Goal: Task Accomplishment & Management: Use online tool/utility

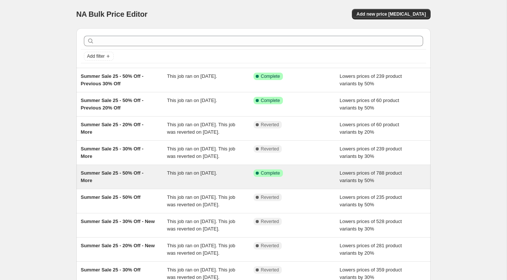
click at [116, 183] on span "Summer Sale 25 - 50% Off - More" at bounding box center [112, 176] width 63 height 13
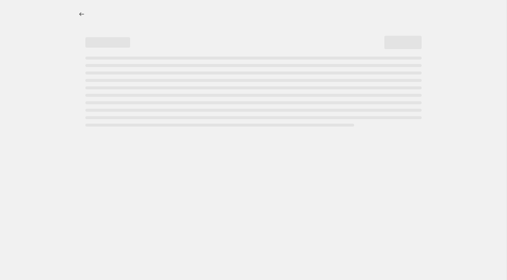
select select "percentage"
select select "tag"
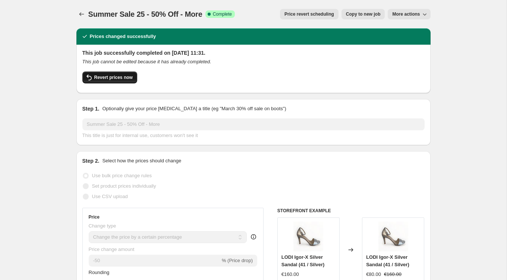
click at [119, 79] on span "Revert prices now" at bounding box center [113, 78] width 38 height 6
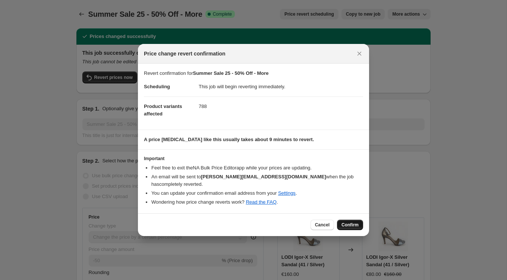
click at [350, 222] on span "Confirm" at bounding box center [350, 225] width 17 height 6
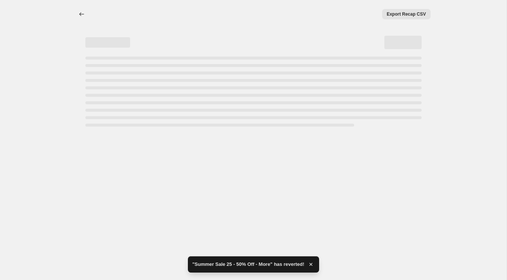
select select "percentage"
select select "tag"
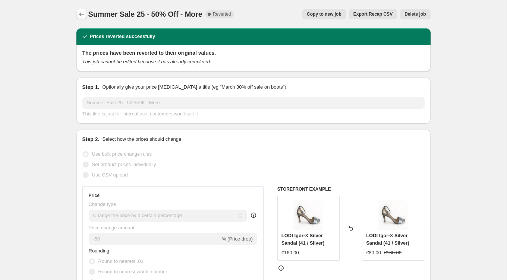
click at [79, 14] on icon "Price change jobs" at bounding box center [81, 14] width 5 height 4
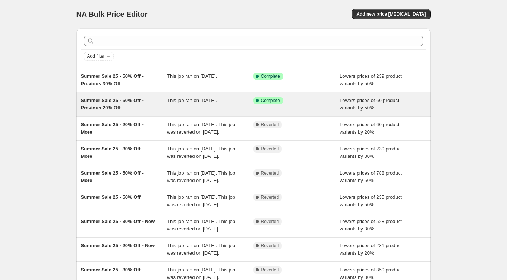
click at [122, 101] on span "Summer Sale 25 - 50% Off - Previous 20% Off" at bounding box center [112, 104] width 63 height 13
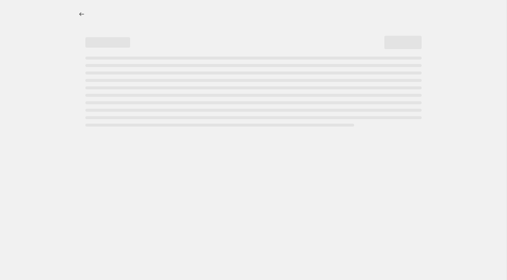
select select "percentage"
select select "tag"
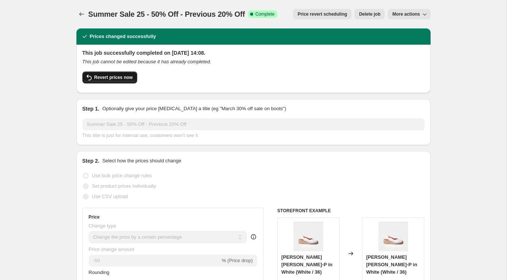
click at [119, 79] on span "Revert prices now" at bounding box center [113, 78] width 38 height 6
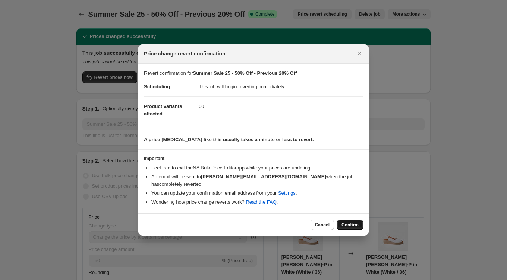
click at [352, 222] on span "Confirm" at bounding box center [350, 225] width 17 height 6
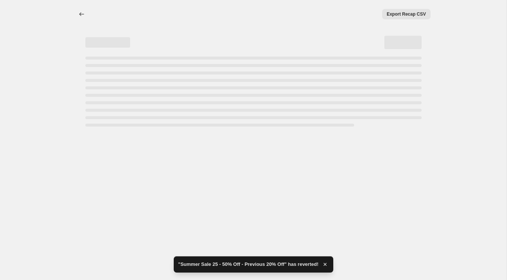
select select "percentage"
select select "tag"
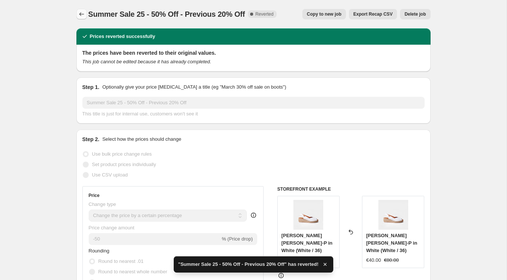
click at [81, 15] on icon "Price change jobs" at bounding box center [81, 13] width 7 height 7
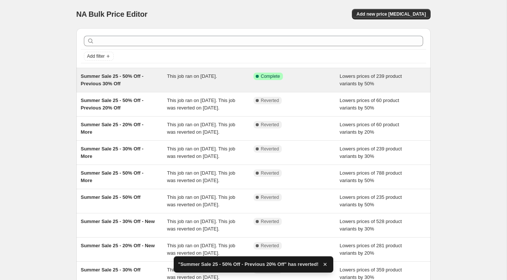
click at [124, 75] on span "Summer Sale 25 - 50% Off - Previous 30% Off" at bounding box center [112, 79] width 63 height 13
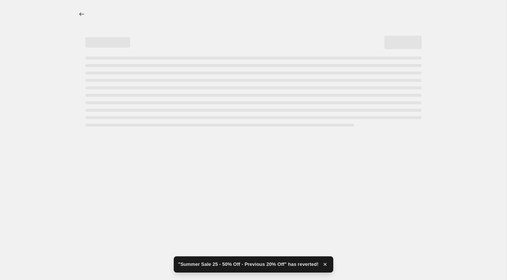
select select "percentage"
select select "tag"
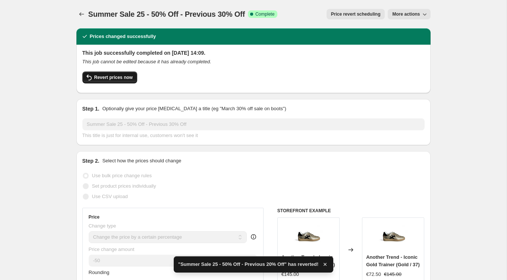
click at [125, 79] on span "Revert prices now" at bounding box center [113, 78] width 38 height 6
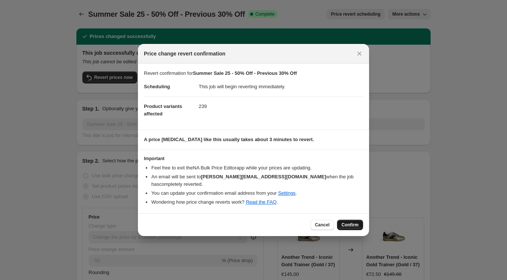
click at [349, 222] on span "Confirm" at bounding box center [350, 225] width 17 height 6
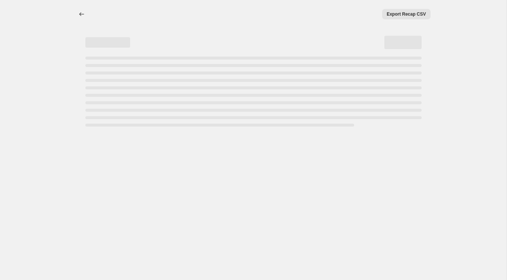
select select "percentage"
select select "tag"
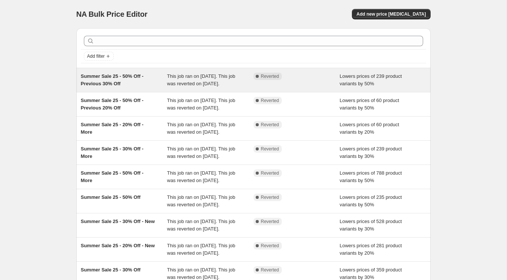
click at [121, 82] on span "Summer Sale 25 - 50% Off - Previous 30% Off" at bounding box center [112, 79] width 63 height 13
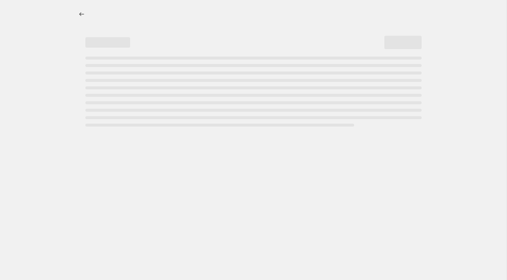
select select "percentage"
select select "tag"
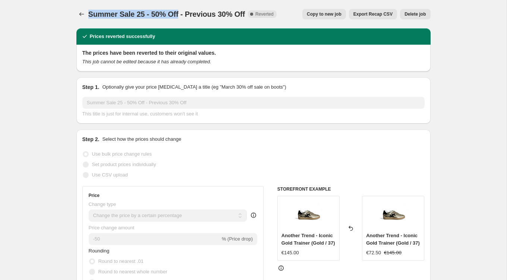
drag, startPoint x: 180, startPoint y: 14, endPoint x: 90, endPoint y: 16, distance: 90.3
click at [90, 16] on span "Summer Sale 25 - 50% Off - Previous 30% Off" at bounding box center [166, 14] width 157 height 8
copy span "Summer Sale 25 - 50% Off"
click at [80, 14] on icon "Price change jobs" at bounding box center [81, 14] width 5 height 4
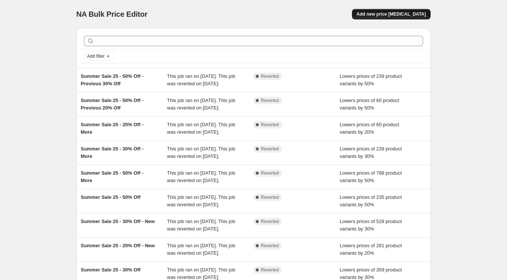
click at [390, 15] on span "Add new price [MEDICAL_DATA]" at bounding box center [391, 14] width 69 height 6
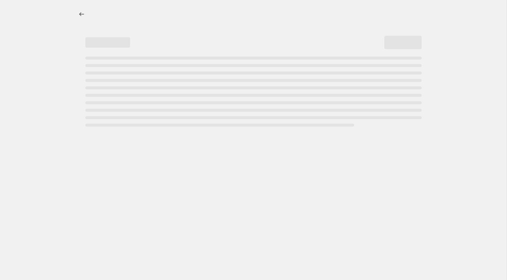
select select "percentage"
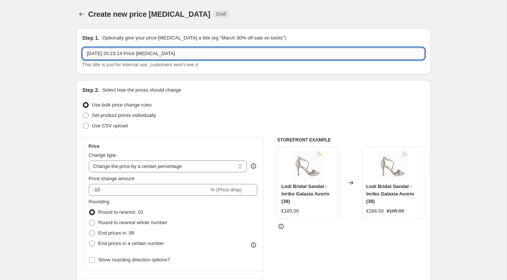
click at [119, 58] on input "20 Aug 2025, 20:23:14 Price change job" at bounding box center [253, 54] width 342 height 12
paste input "Summer Sale 25 - 50% Off"
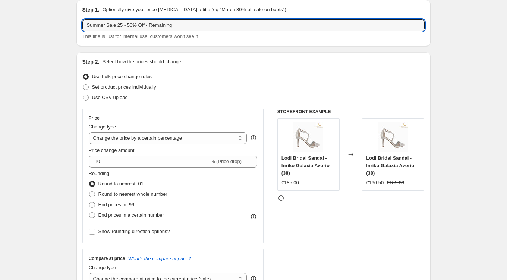
scroll to position [57, 0]
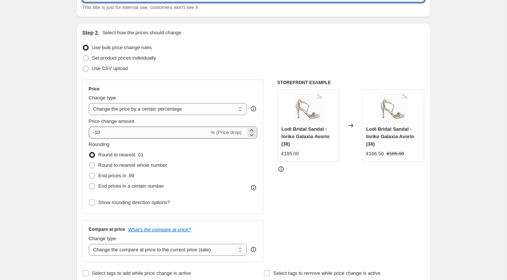
type input "Summer Sale 25 - 50% Off - Remaining"
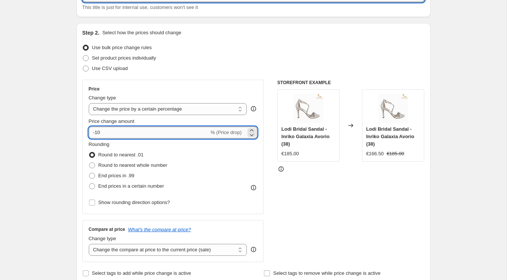
click at [112, 133] on input "-10" at bounding box center [149, 133] width 120 height 12
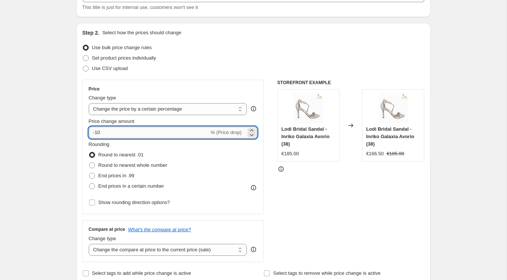
type input "-1"
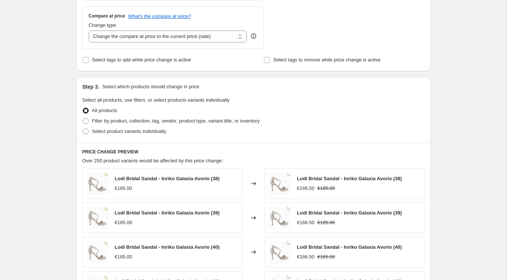
scroll to position [286, 0]
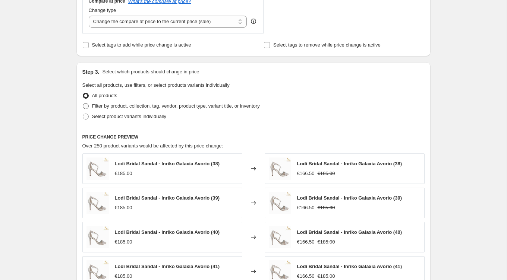
type input "-50"
click at [106, 106] on span "Filter by product, collection, tag, vendor, product type, variant title, or inv…" at bounding box center [176, 106] width 168 height 6
click at [83, 104] on input "Filter by product, collection, tag, vendor, product type, variant title, or inv…" at bounding box center [83, 103] width 0 height 0
radio input "true"
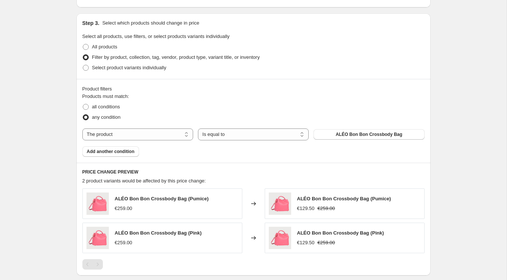
scroll to position [336, 0]
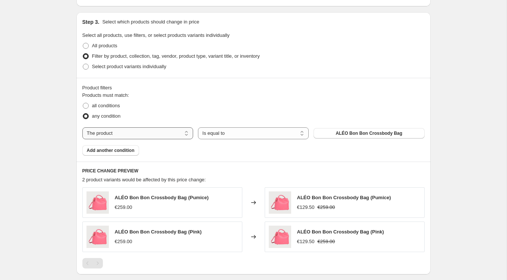
click at [170, 135] on select "The product The product's collection The product's tag The product's vendor The…" at bounding box center [137, 134] width 111 height 12
select select "tag"
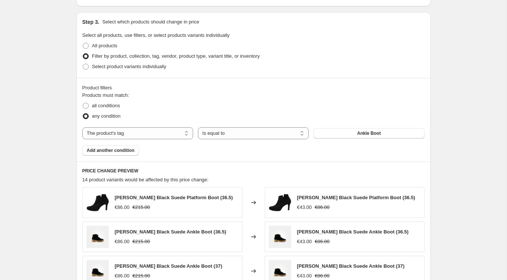
click at [361, 134] on span "Ankle Boot" at bounding box center [368, 134] width 23 height 6
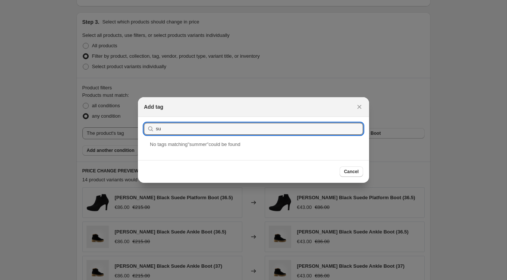
type input "s"
type input "SummerSale20"
click at [187, 154] on div "SummerSale20" at bounding box center [253, 151] width 231 height 20
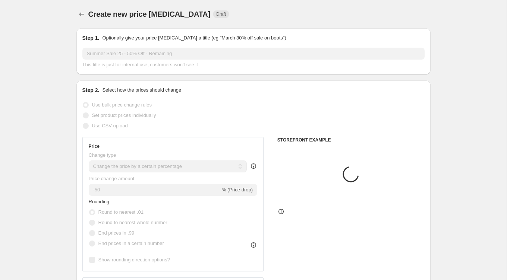
scroll to position [336, 0]
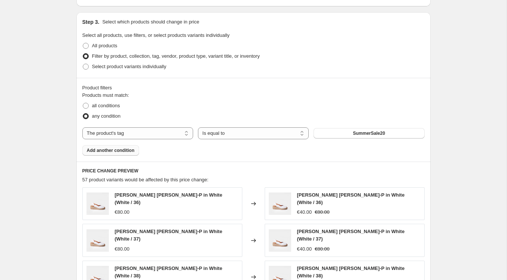
click at [132, 151] on span "Add another condition" at bounding box center [111, 151] width 48 height 6
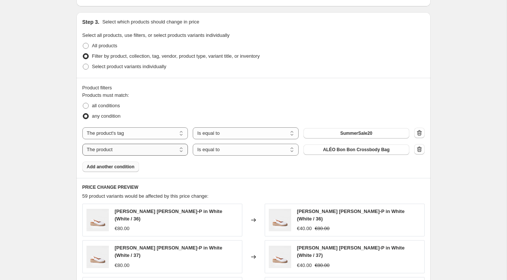
click at [164, 150] on select "The product The product's collection The product's tag The product's vendor The…" at bounding box center [135, 150] width 106 height 12
select select "tag"
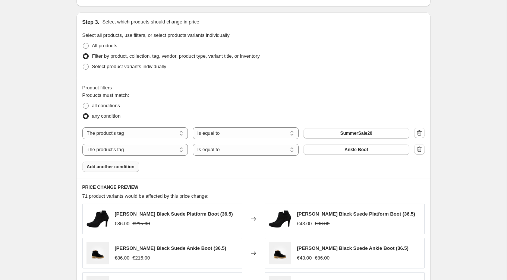
click at [348, 150] on span "Ankle Boot" at bounding box center [356, 150] width 23 height 6
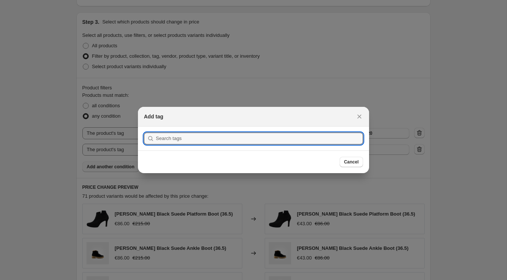
scroll to position [0, 0]
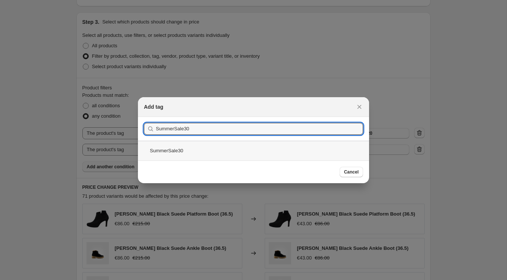
type input "SummerSale30"
click at [179, 151] on div "SummerSale30" at bounding box center [253, 151] width 231 height 20
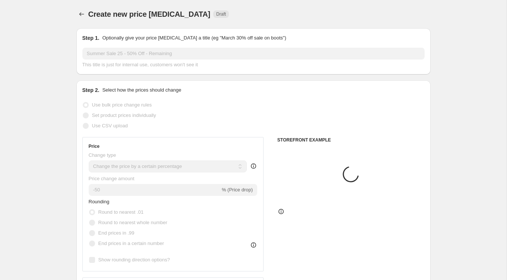
scroll to position [336, 0]
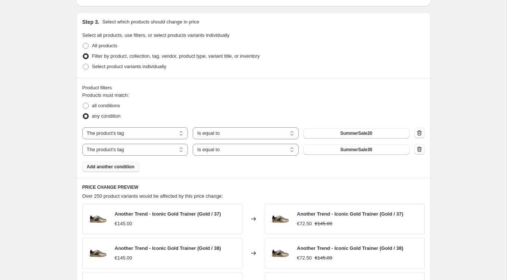
click at [121, 168] on span "Add another condition" at bounding box center [111, 167] width 48 height 6
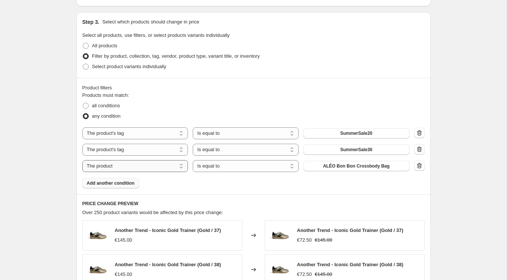
click at [161, 169] on select "The product The product's collection The product's tag The product's vendor The…" at bounding box center [135, 166] width 106 height 12
select select "tag"
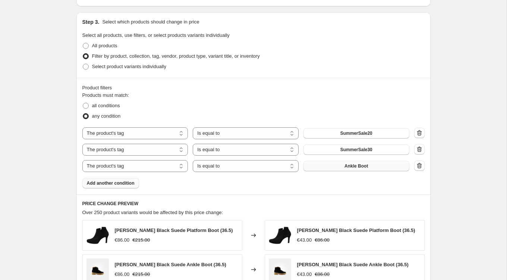
click at [354, 168] on button "Ankle Boot" at bounding box center [357, 166] width 106 height 10
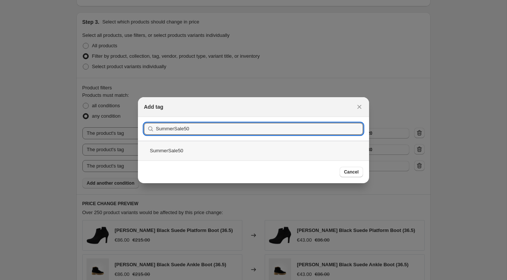
type input "SummerSale50"
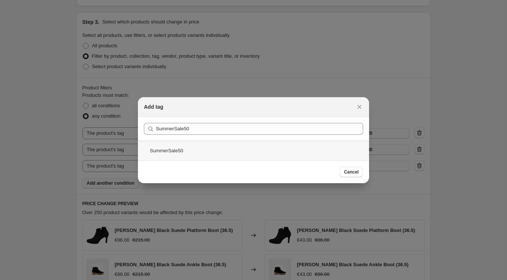
click at [176, 151] on div "SummerSale50" at bounding box center [253, 151] width 231 height 20
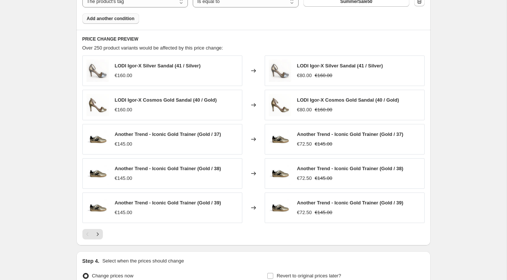
scroll to position [578, 0]
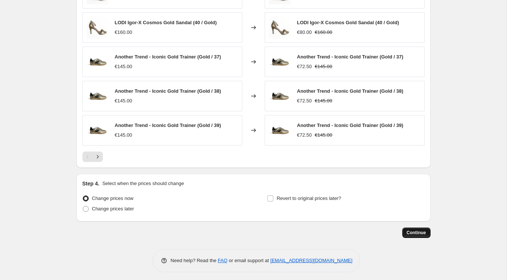
click at [425, 232] on span "Continue" at bounding box center [416, 233] width 19 height 6
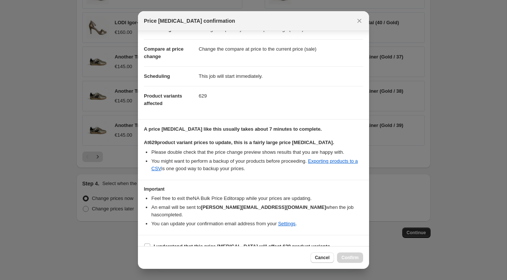
scroll to position [27, 0]
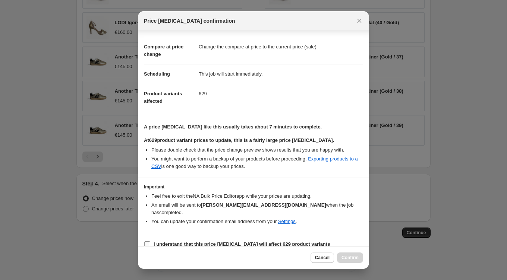
click at [211, 242] on b "I understand that this price change job will affect 629 product variants" at bounding box center [242, 245] width 176 height 6
click at [150, 242] on input "I understand that this price change job will affect 629 product variants" at bounding box center [147, 245] width 6 height 6
checkbox input "true"
click at [354, 258] on span "Confirm" at bounding box center [350, 258] width 17 height 6
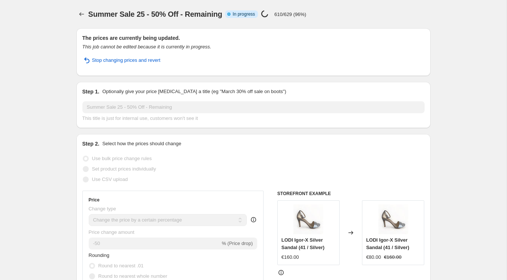
select select "percentage"
select select "tag"
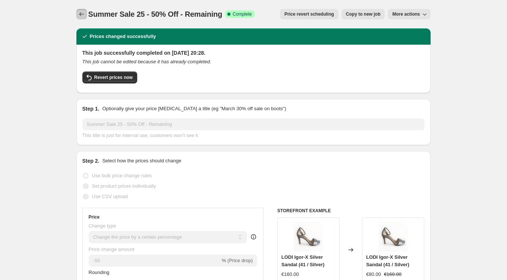
click at [84, 16] on icon "Price change jobs" at bounding box center [81, 13] width 7 height 7
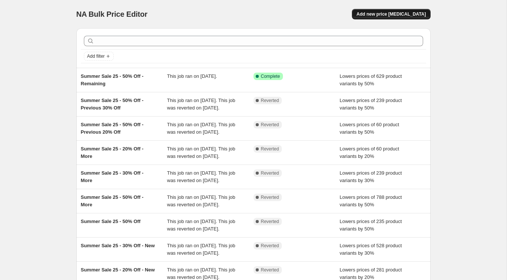
click at [397, 13] on span "Add new price [MEDICAL_DATA]" at bounding box center [391, 14] width 69 height 6
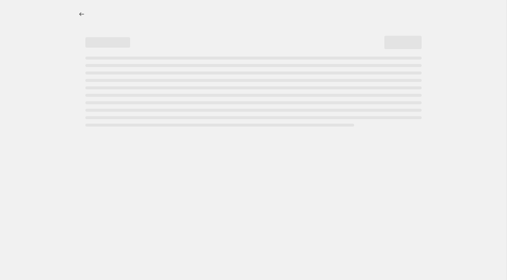
select select "percentage"
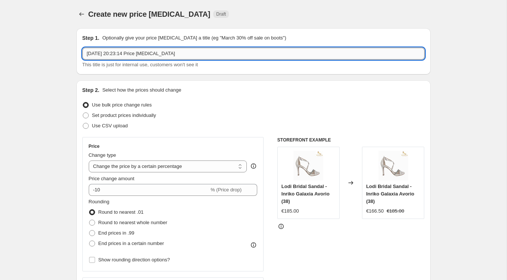
click at [186, 54] on input "20 Aug 2025, 20:23:14 Price change job" at bounding box center [253, 54] width 342 height 12
paste input "Summer Sale 25 - 50% Off"
click at [133, 53] on input "Summer Sale 25 - 50% Off" at bounding box center [253, 54] width 342 height 12
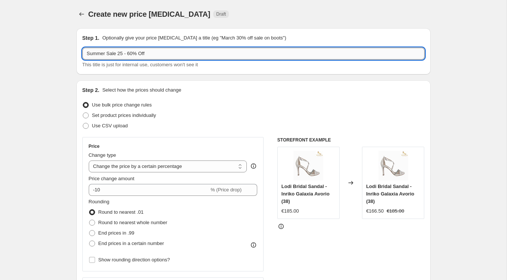
click at [160, 53] on input "Summer Sale 25 - 60% Off" at bounding box center [253, 54] width 342 height 12
type input "Summer Sale 25 - 60% Off Selected"
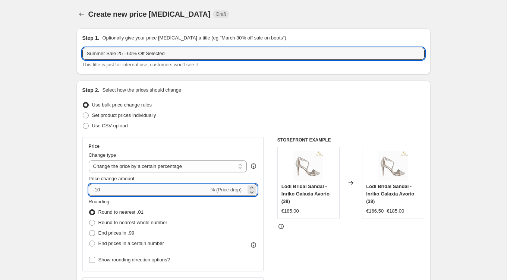
click at [97, 189] on input "-10" at bounding box center [149, 190] width 120 height 12
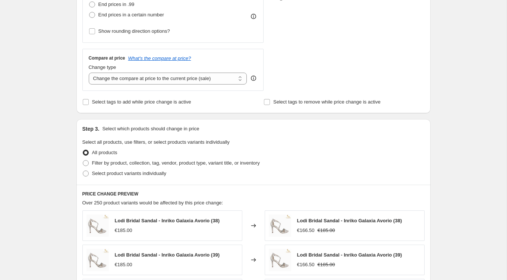
scroll to position [250, 0]
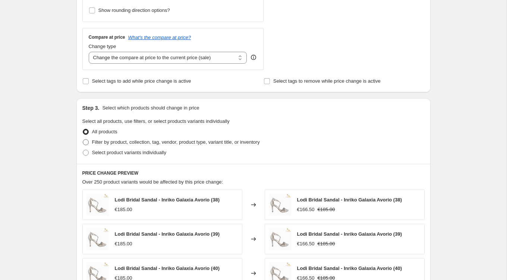
type input "-60"
click at [95, 143] on span "Filter by product, collection, tag, vendor, product type, variant title, or inv…" at bounding box center [176, 142] width 168 height 6
click at [83, 140] on input "Filter by product, collection, tag, vendor, product type, variant title, or inv…" at bounding box center [83, 139] width 0 height 0
radio input "true"
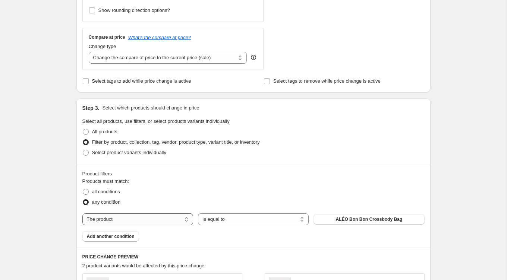
click at [148, 218] on select "The product The product's collection The product's tag The product's vendor The…" at bounding box center [137, 220] width 111 height 12
select select "tag"
click at [360, 221] on span "Ankle Boot" at bounding box center [368, 220] width 23 height 6
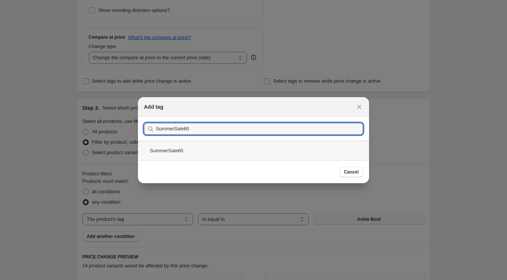
type input "SummerSale60"
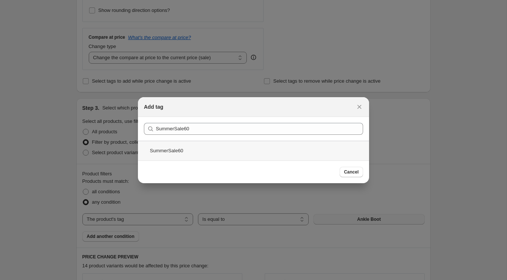
click at [177, 150] on div "SummerSale60" at bounding box center [253, 151] width 231 height 20
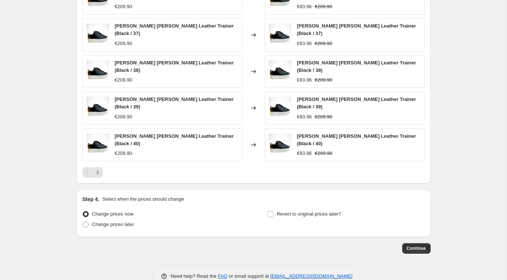
scroll to position [558, 0]
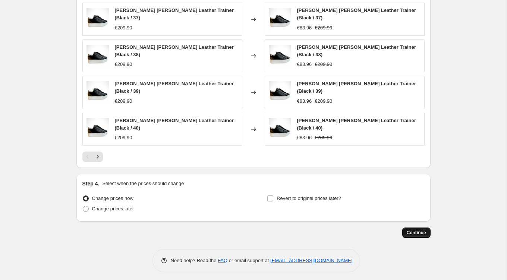
click at [415, 232] on span "Continue" at bounding box center [416, 233] width 19 height 6
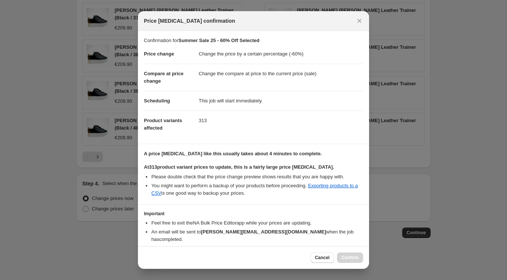
scroll to position [27, 0]
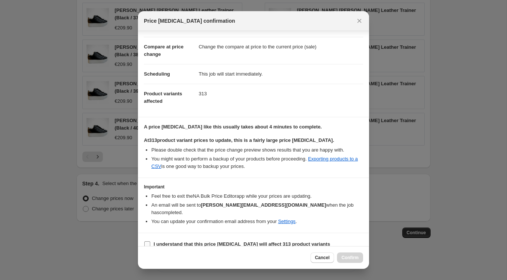
click at [163, 242] on b "I understand that this price change job will affect 313 product variants" at bounding box center [242, 245] width 176 height 6
click at [150, 242] on input "I understand that this price change job will affect 313 product variants" at bounding box center [147, 245] width 6 height 6
checkbox input "true"
click at [354, 258] on span "Confirm" at bounding box center [350, 258] width 17 height 6
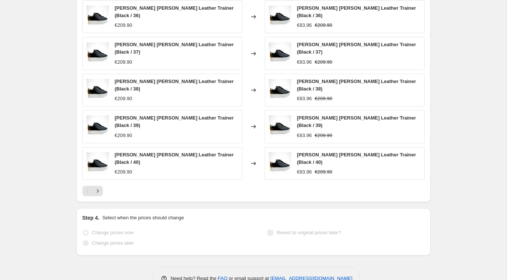
scroll to position [577, 0]
select select "percentage"
select select "tag"
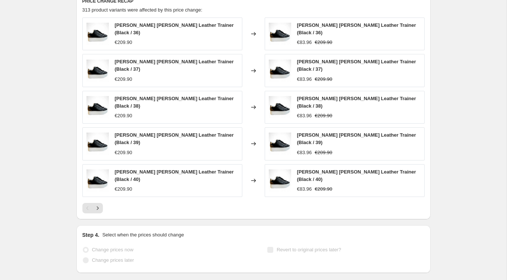
scroll to position [0, 0]
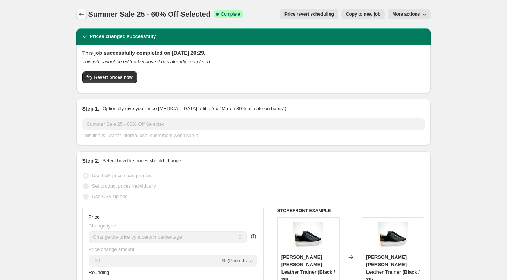
click at [78, 12] on icon "Price change jobs" at bounding box center [81, 13] width 7 height 7
